Goal: Communication & Community: Answer question/provide support

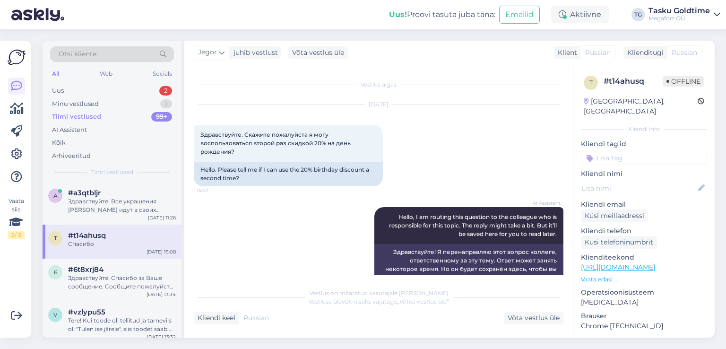
scroll to position [129, 0]
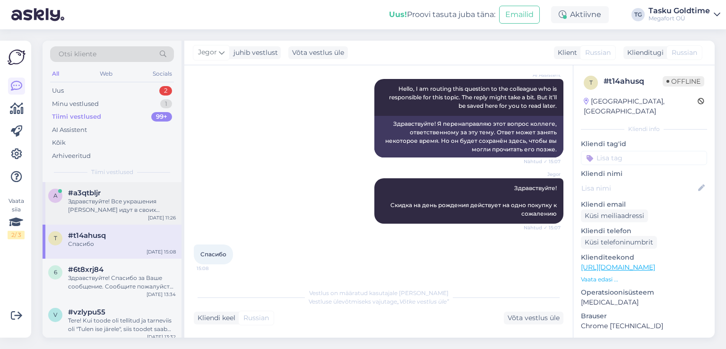
click at [138, 193] on div "#a3qtbljr" at bounding box center [122, 193] width 108 height 9
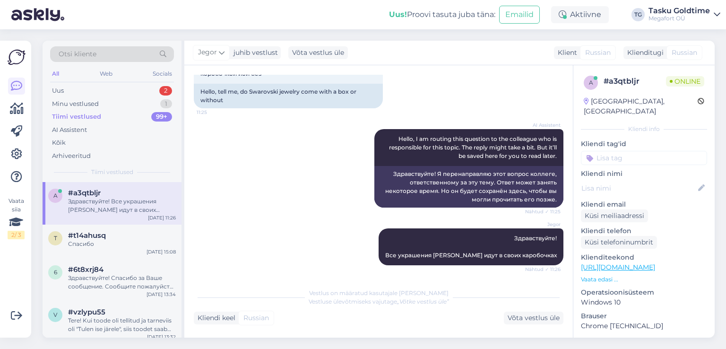
scroll to position [70, 0]
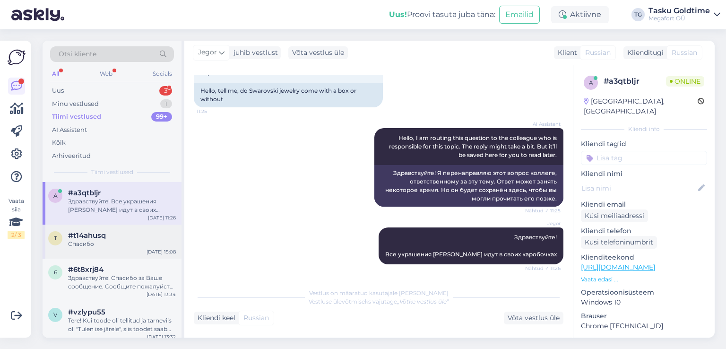
click at [152, 241] on div "Спасибо" at bounding box center [122, 244] width 108 height 9
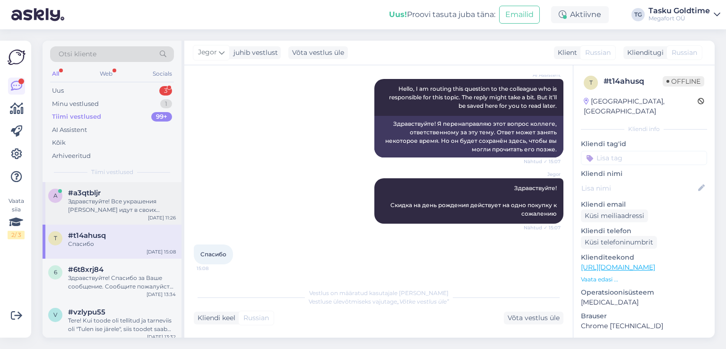
click at [139, 206] on div "Здравствуйте! Все украшения [PERSON_NAME] идут в своих каробочках" at bounding box center [122, 205] width 108 height 17
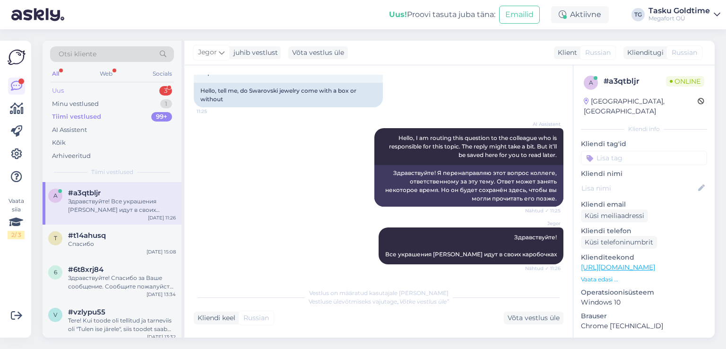
click at [157, 83] on div "Otsi kliente All Web Socials Uus 3 Minu vestlused 1 Tiimi vestlused 99+ AI Assi…" at bounding box center [112, 111] width 139 height 141
click at [159, 89] on div "Uus 3" at bounding box center [112, 90] width 124 height 13
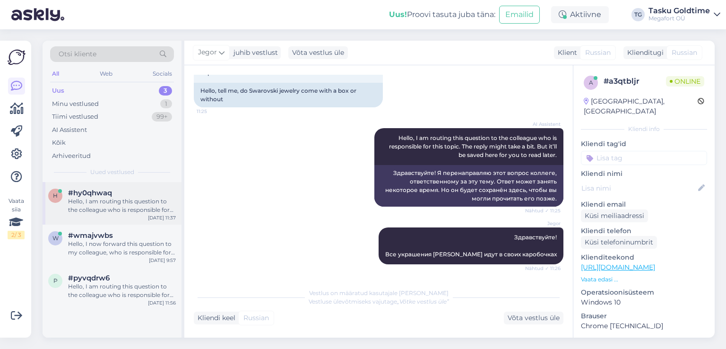
click at [122, 189] on div "#hy0qhwaq" at bounding box center [122, 193] width 108 height 9
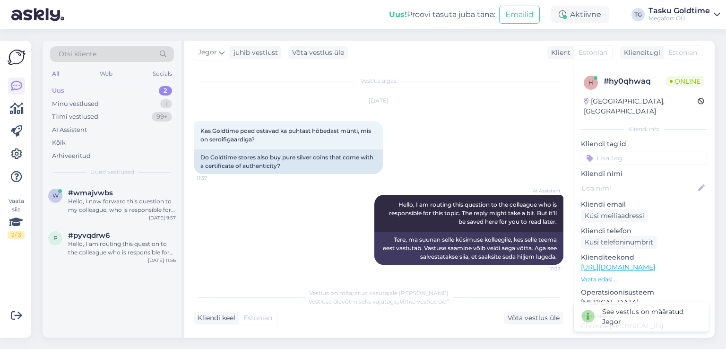
scroll to position [4, 0]
click at [138, 112] on div "Tiimi vestlused 99+" at bounding box center [112, 116] width 124 height 13
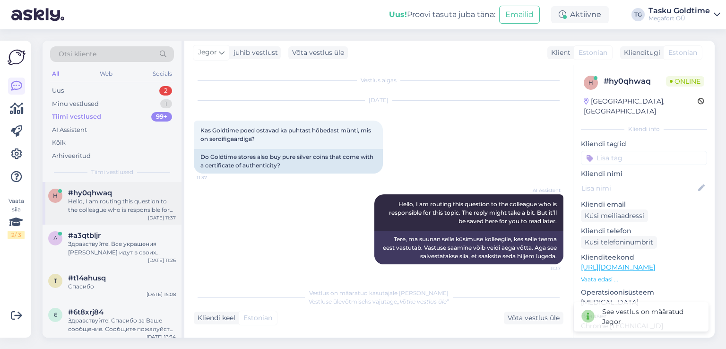
click at [140, 197] on div "Hello, I am routing this question to the colleague who is responsible for this …" at bounding box center [122, 205] width 108 height 17
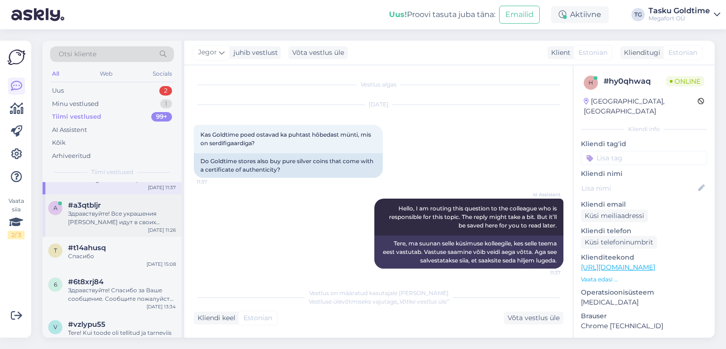
scroll to position [47, 0]
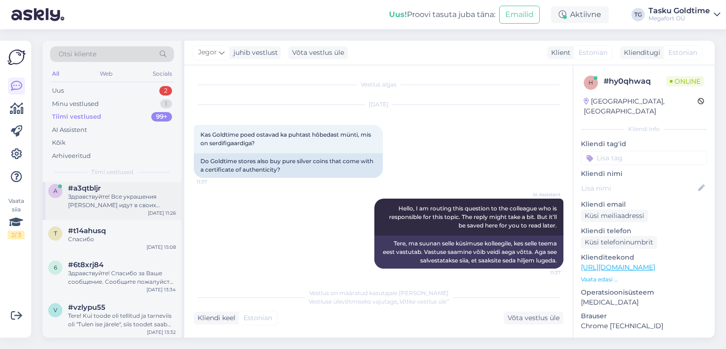
click at [151, 240] on div "Спасибо" at bounding box center [122, 239] width 108 height 9
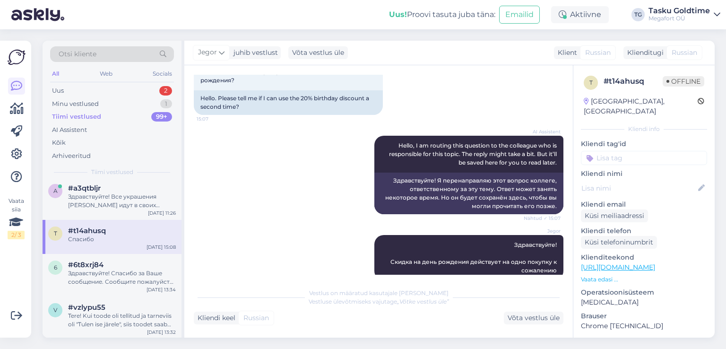
scroll to position [0, 0]
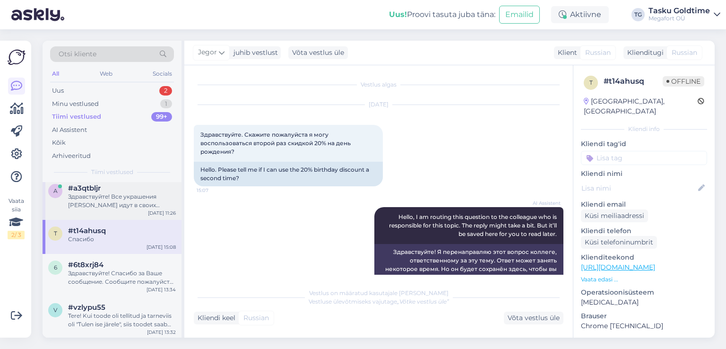
click at [94, 184] on span "#a3qtbljr" at bounding box center [84, 188] width 33 height 9
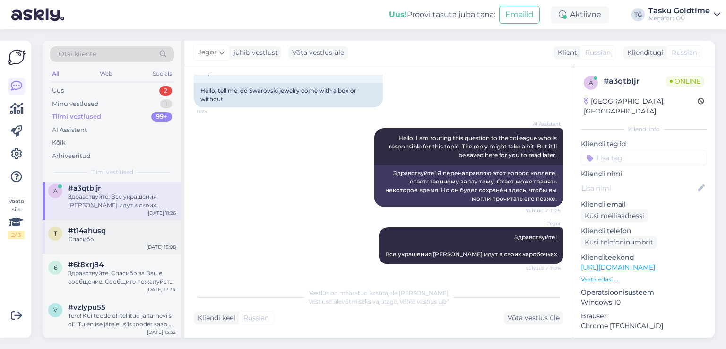
click at [167, 232] on div "#t14ahusq" at bounding box center [122, 230] width 108 height 9
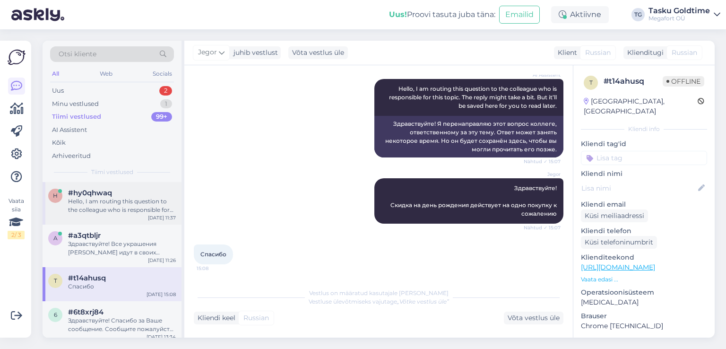
click at [122, 208] on div "Hello, I am routing this question to the colleague who is responsible for this …" at bounding box center [122, 205] width 108 height 17
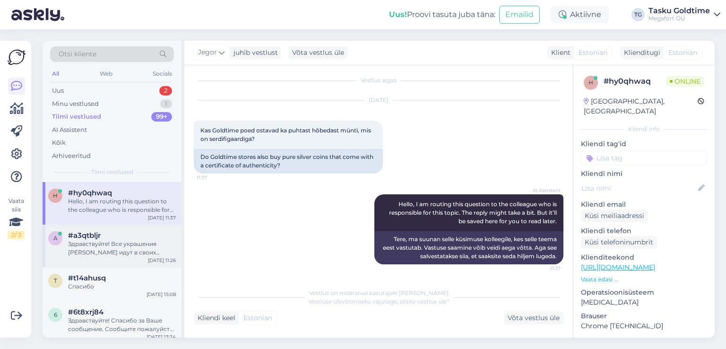
click at [117, 265] on div "a #a3qtbljr Здравствуйте! Все украшения [PERSON_NAME] идут в своих каробочках […" at bounding box center [112, 246] width 139 height 43
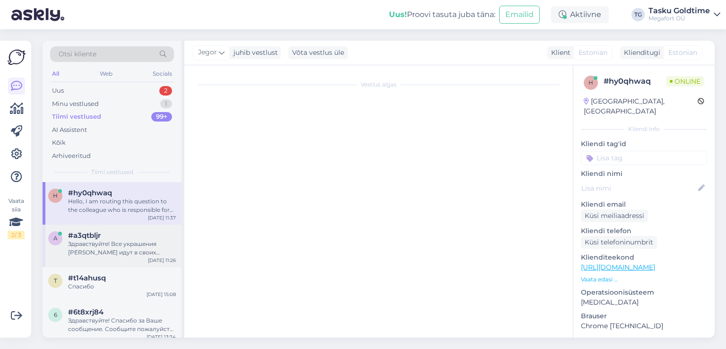
scroll to position [70, 0]
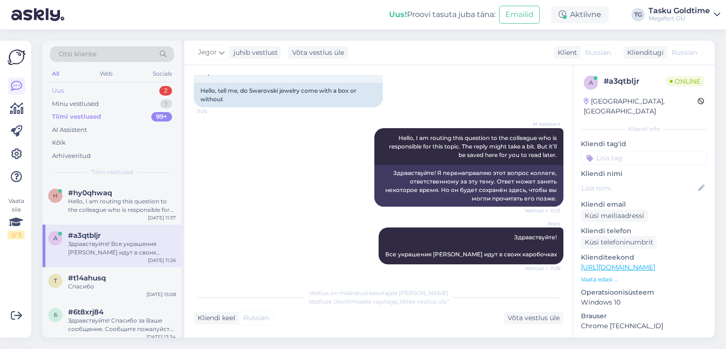
click at [117, 93] on div "Uus 2" at bounding box center [112, 90] width 124 height 13
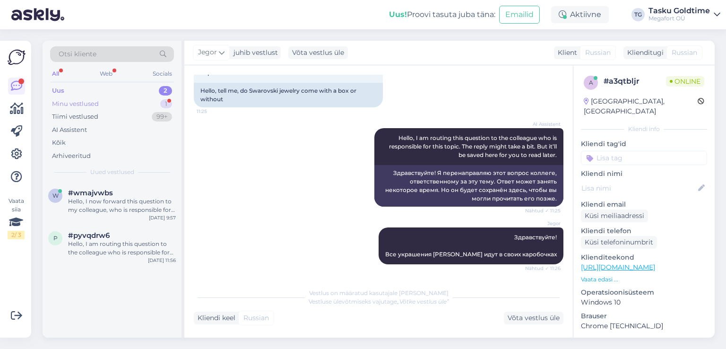
click at [143, 100] on div "Minu vestlused 1" at bounding box center [112, 103] width 124 height 13
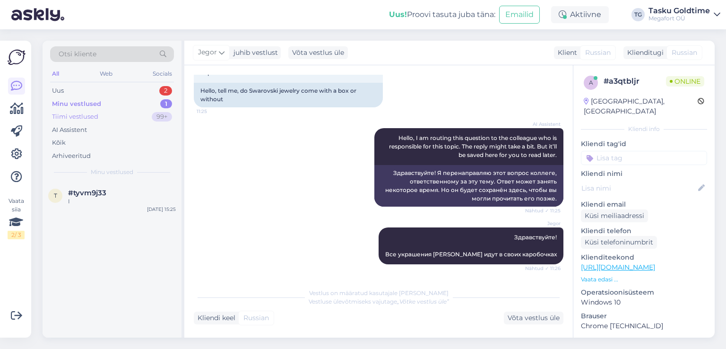
click at [127, 118] on div "Tiimi vestlused 99+" at bounding box center [112, 116] width 124 height 13
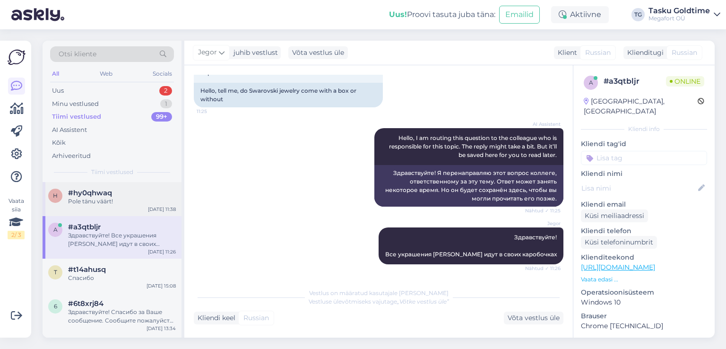
click at [142, 201] on div "Pole tänu väärt!" at bounding box center [122, 201] width 108 height 9
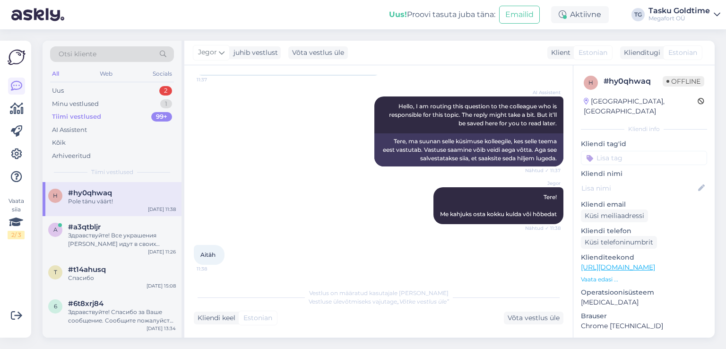
scroll to position [143, 0]
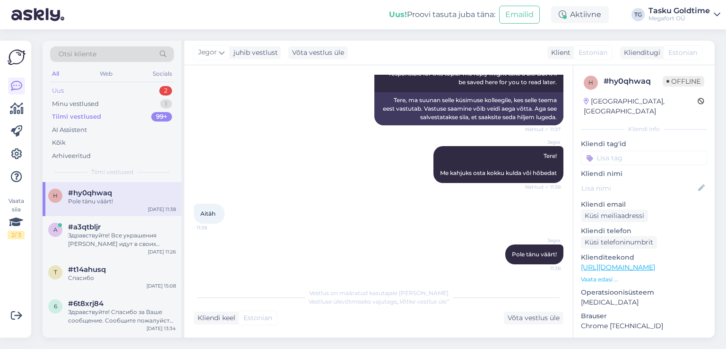
click at [115, 87] on div "Uus 2" at bounding box center [112, 90] width 124 height 13
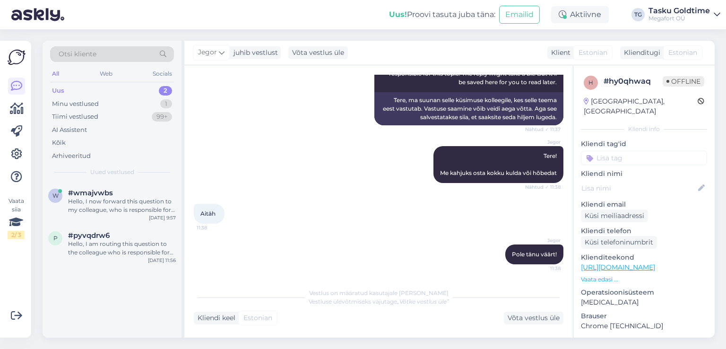
click at [169, 19] on div "Uus! Proovi tasuta [PERSON_NAME]: Emailid Aktiivne TG Tasku Goldtime Megafort OÜ" at bounding box center [363, 14] width 726 height 29
click at [126, 116] on div "Tiimi vestlused 99+" at bounding box center [112, 116] width 124 height 13
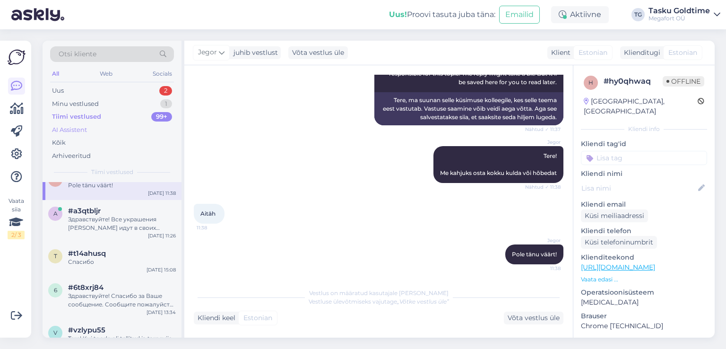
scroll to position [0, 0]
